Goal: Find specific page/section: Find specific page/section

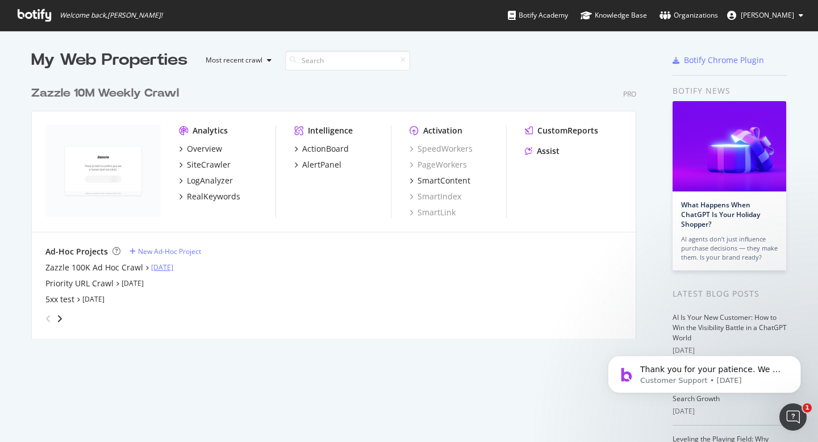
click at [172, 267] on link "[DATE]" at bounding box center [162, 268] width 22 height 10
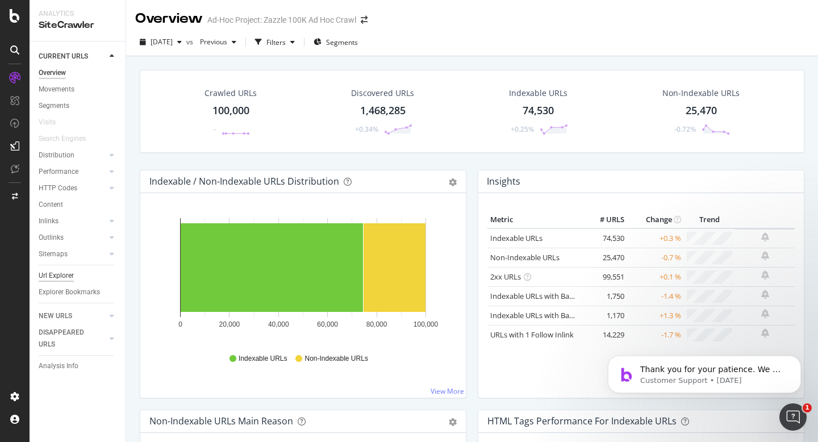
click at [53, 274] on div "Url Explorer" at bounding box center [56, 276] width 35 height 12
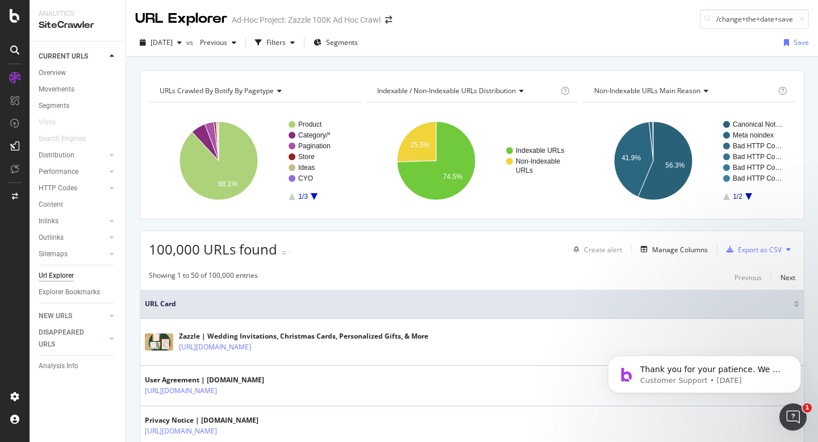
scroll to position [0, 34]
click at [731, 20] on input "/change+the+date+save+the+dates" at bounding box center [754, 19] width 109 height 20
type input "/change+the+date+save+the+dates"
click at [6, 15] on div at bounding box center [14, 16] width 27 height 14
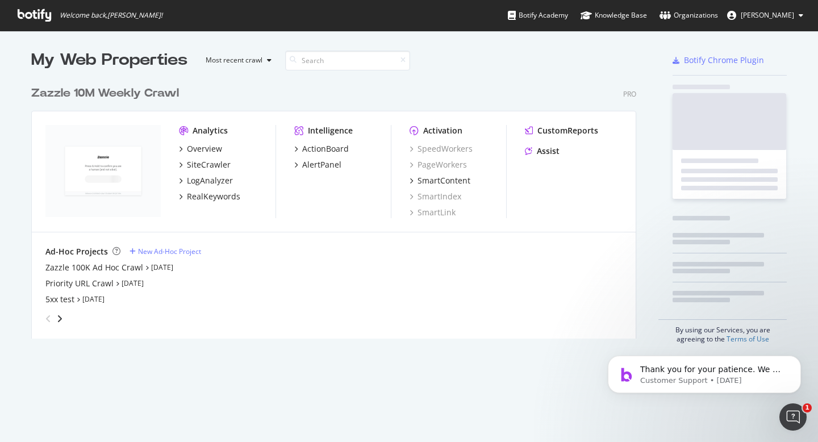
scroll to position [442, 818]
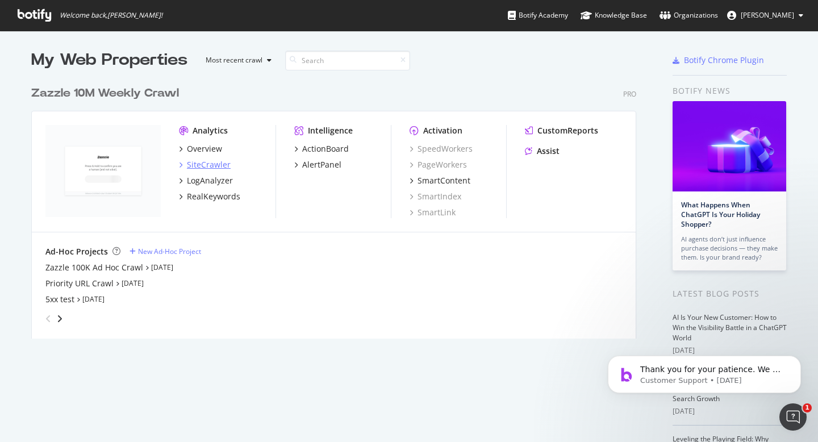
click at [206, 166] on div "SiteCrawler" at bounding box center [209, 164] width 44 height 11
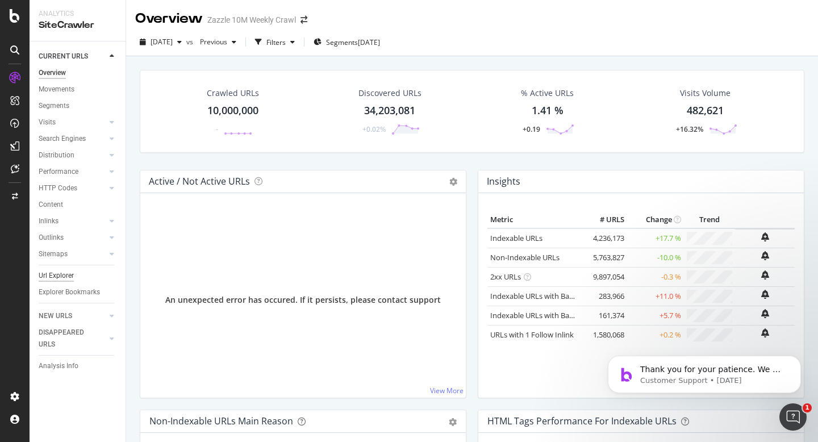
click at [65, 276] on div "Url Explorer" at bounding box center [56, 276] width 35 height 12
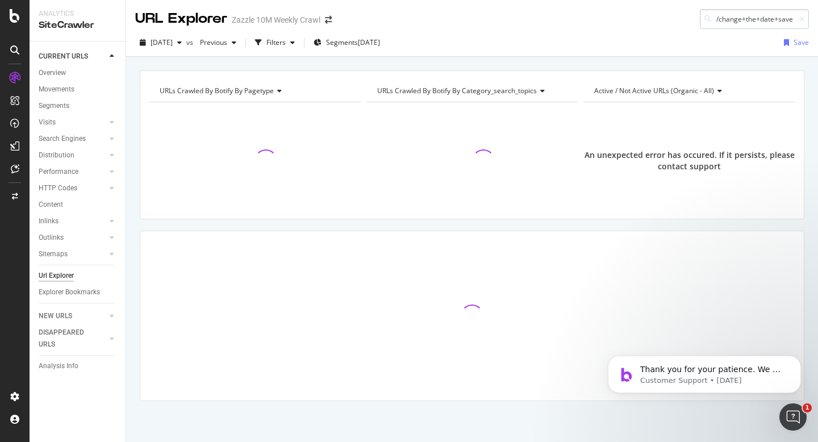
scroll to position [0, 34]
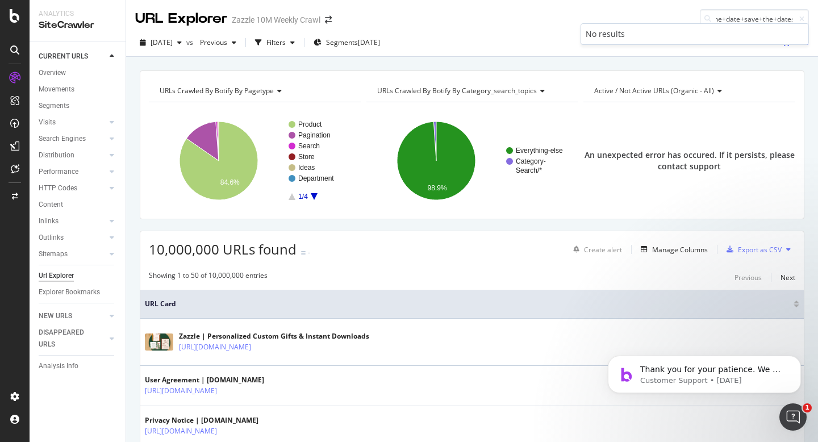
type input "/change+the+date+save+the+dates"
click at [709, 35] on div "No results" at bounding box center [695, 33] width 218 height 11
click at [726, 20] on input "/change+the+date+save+the+dates" at bounding box center [754, 19] width 109 height 20
